Goal: Task Accomplishment & Management: Manage account settings

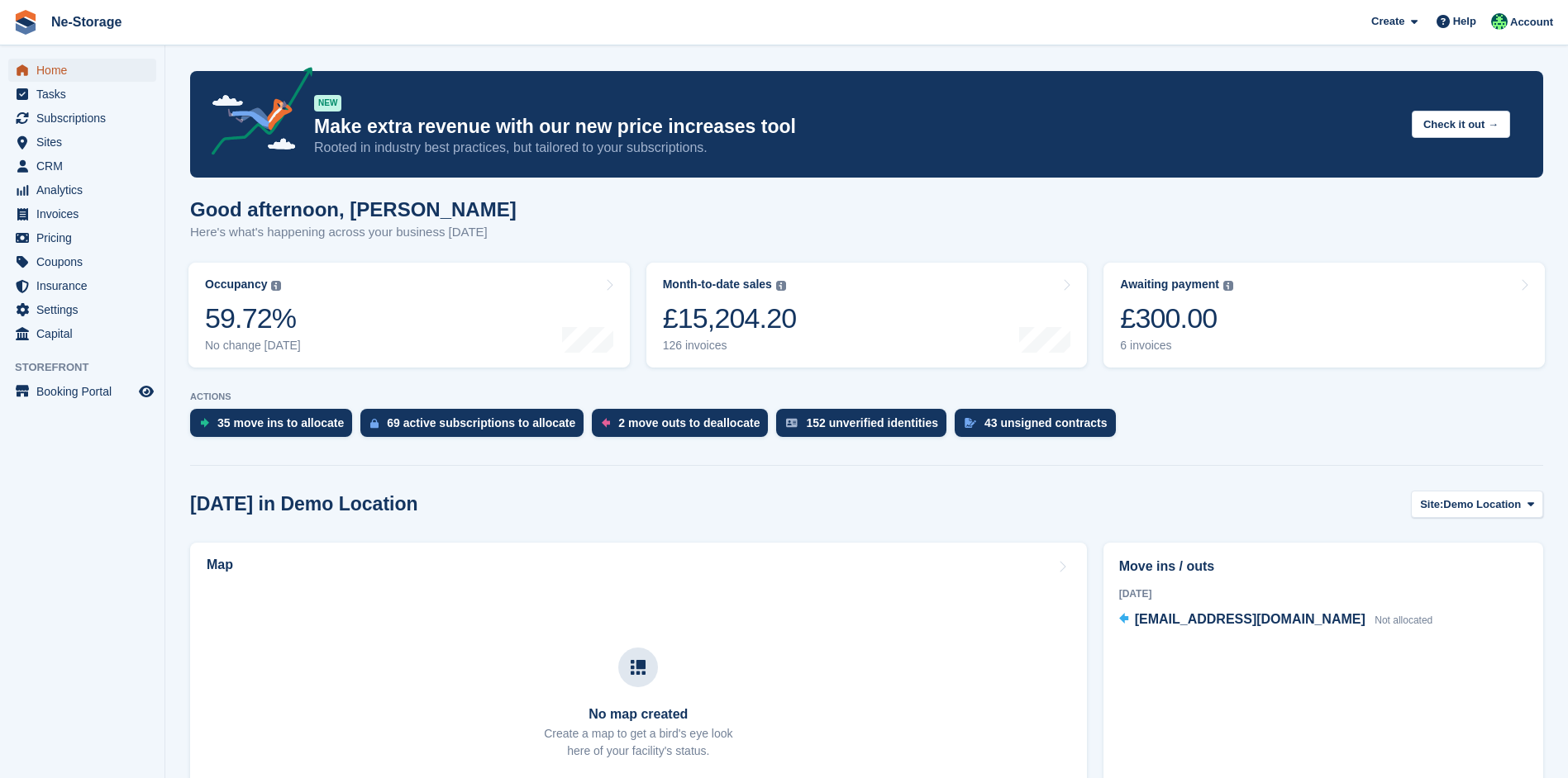
click at [105, 69] on span "Home" at bounding box center [85, 69] width 99 height 23
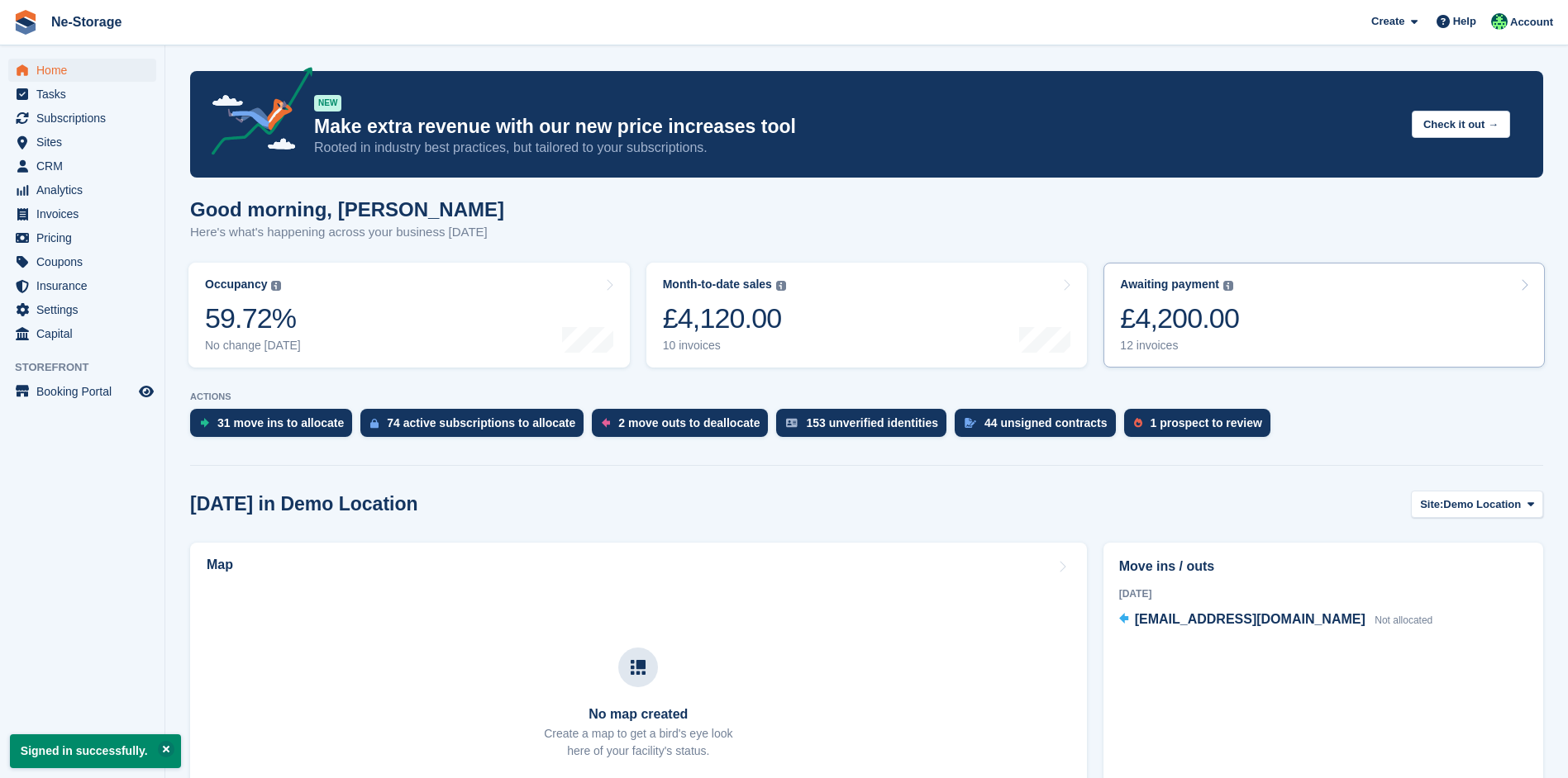
click at [1226, 314] on div "£4,200.00" at bounding box center [1179, 318] width 119 height 34
